Goal: Task Accomplishment & Management: Manage account settings

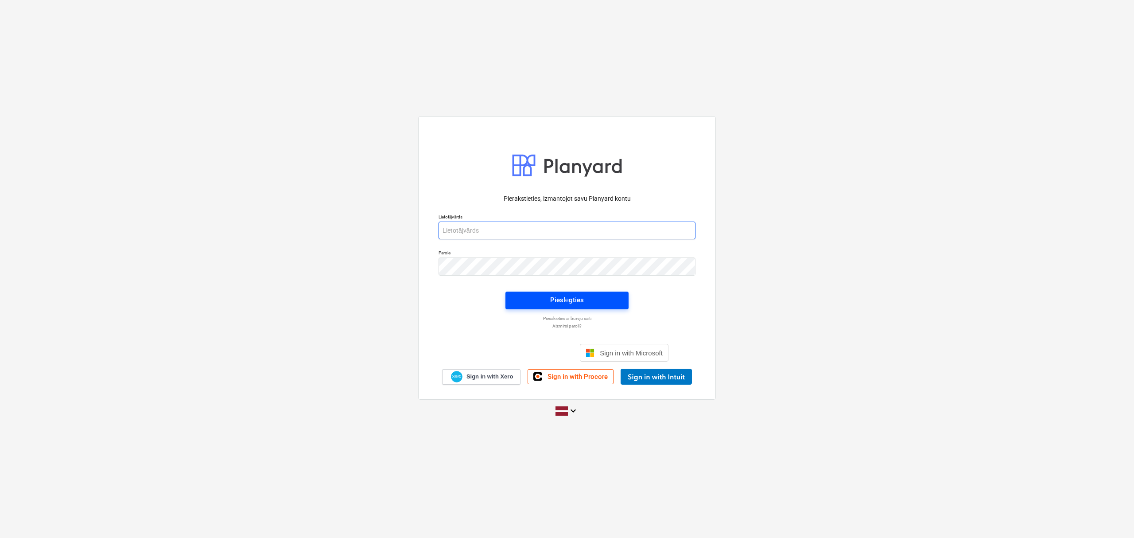
type input "[PERSON_NAME][EMAIL_ADDRESS][DOMAIN_NAME]"
click at [549, 298] on span "Pieslēgties" at bounding box center [567, 300] width 102 height 12
click at [549, 298] on span "Pieslēgties" at bounding box center [567, 301] width 102 height 12
click at [888, 328] on div "Pierakstieties, izmantojot savu Planyard kontu Lietotājvārds [PERSON_NAME][EMAI…" at bounding box center [567, 269] width 1134 height 320
click at [591, 302] on span "Pieslēgties" at bounding box center [567, 301] width 102 height 12
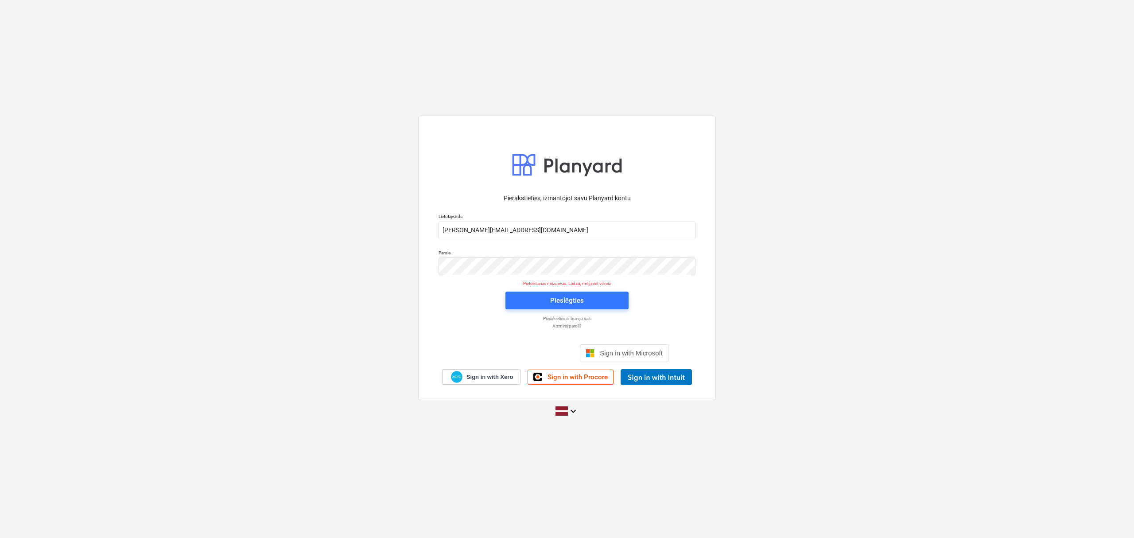
click at [454, 316] on p "Piesakieties ar burvju saiti" at bounding box center [567, 318] width 266 height 6
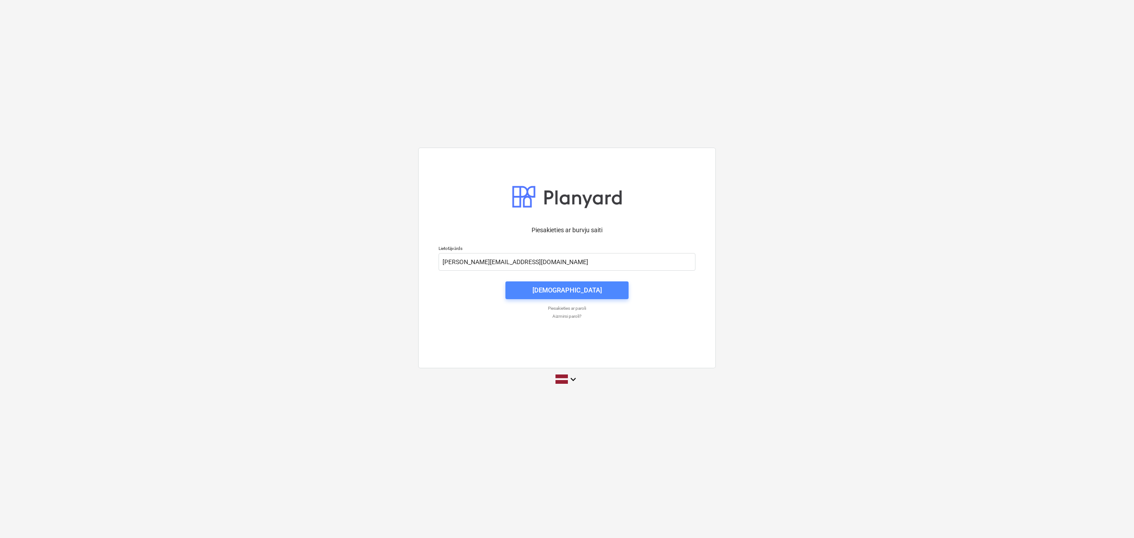
click at [533, 284] on button "[DEMOGRAPHIC_DATA]" at bounding box center [567, 290] width 123 height 18
